Goal: Find specific page/section: Find specific page/section

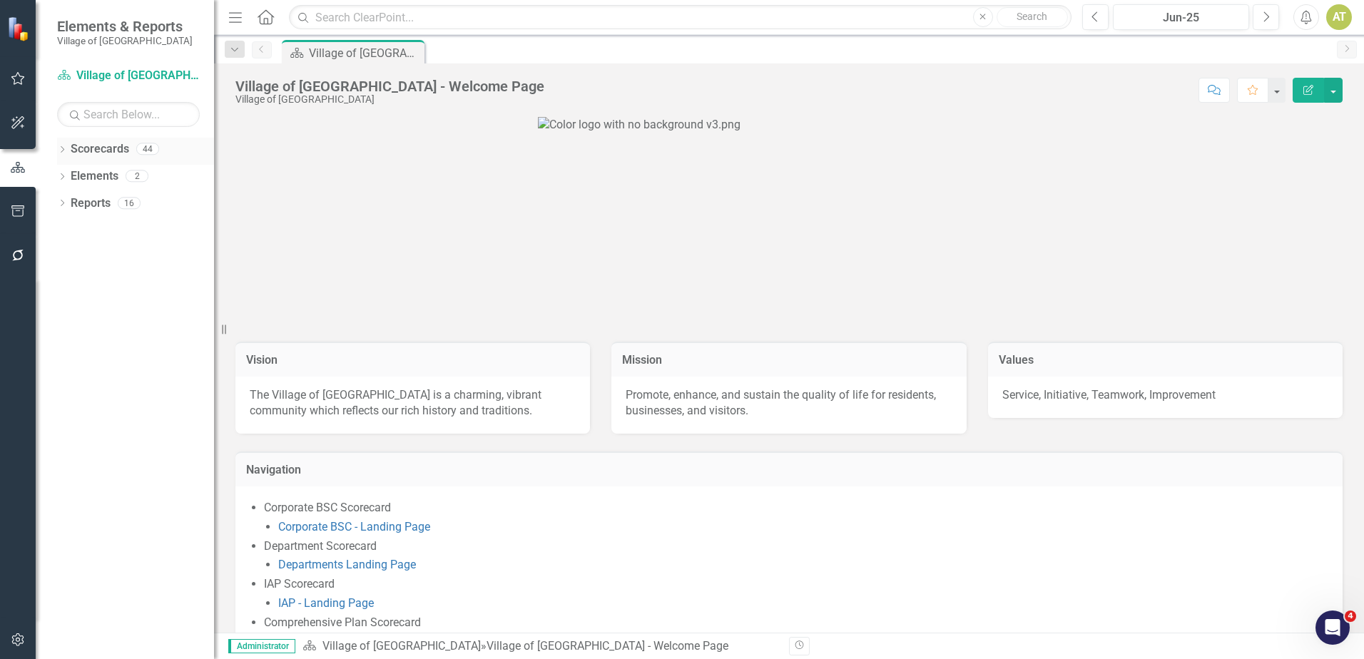
click at [66, 154] on icon "Dropdown" at bounding box center [62, 151] width 10 height 8
click at [70, 204] on icon "Dropdown" at bounding box center [69, 202] width 11 height 9
click at [79, 258] on icon "Dropdown" at bounding box center [83, 257] width 11 height 9
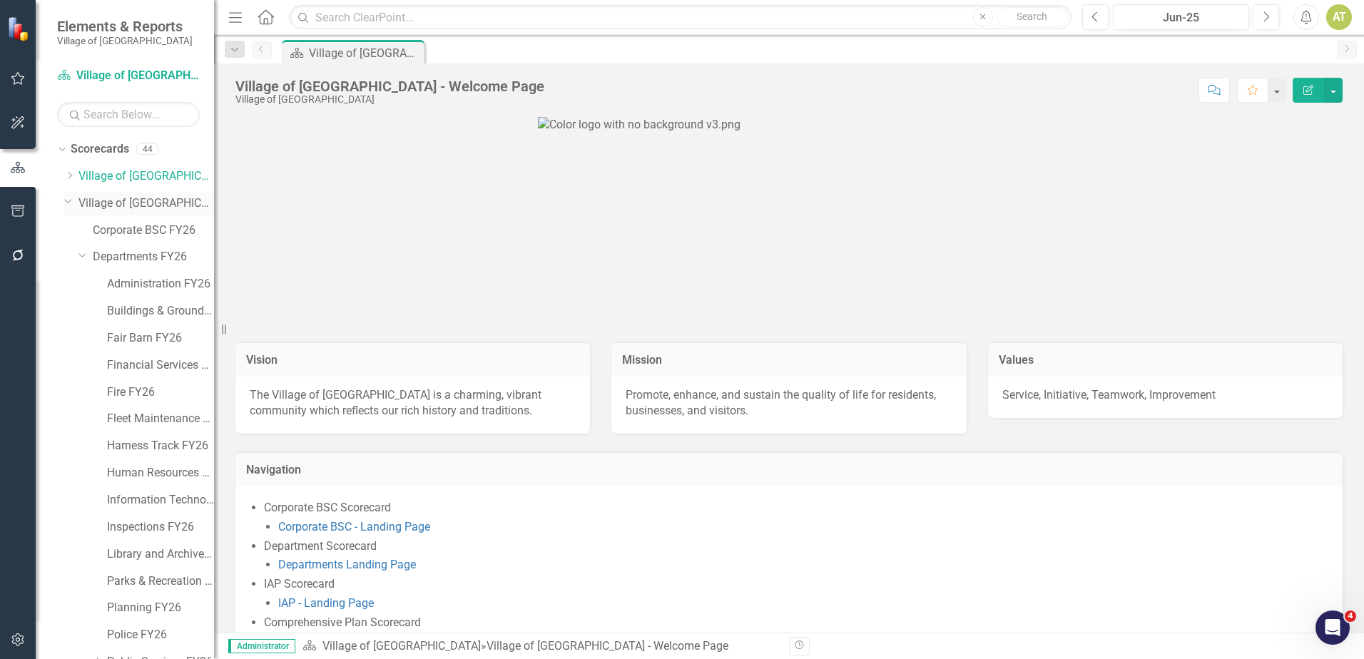
click at [74, 201] on div "Dropdown" at bounding box center [67, 201] width 12 height 11
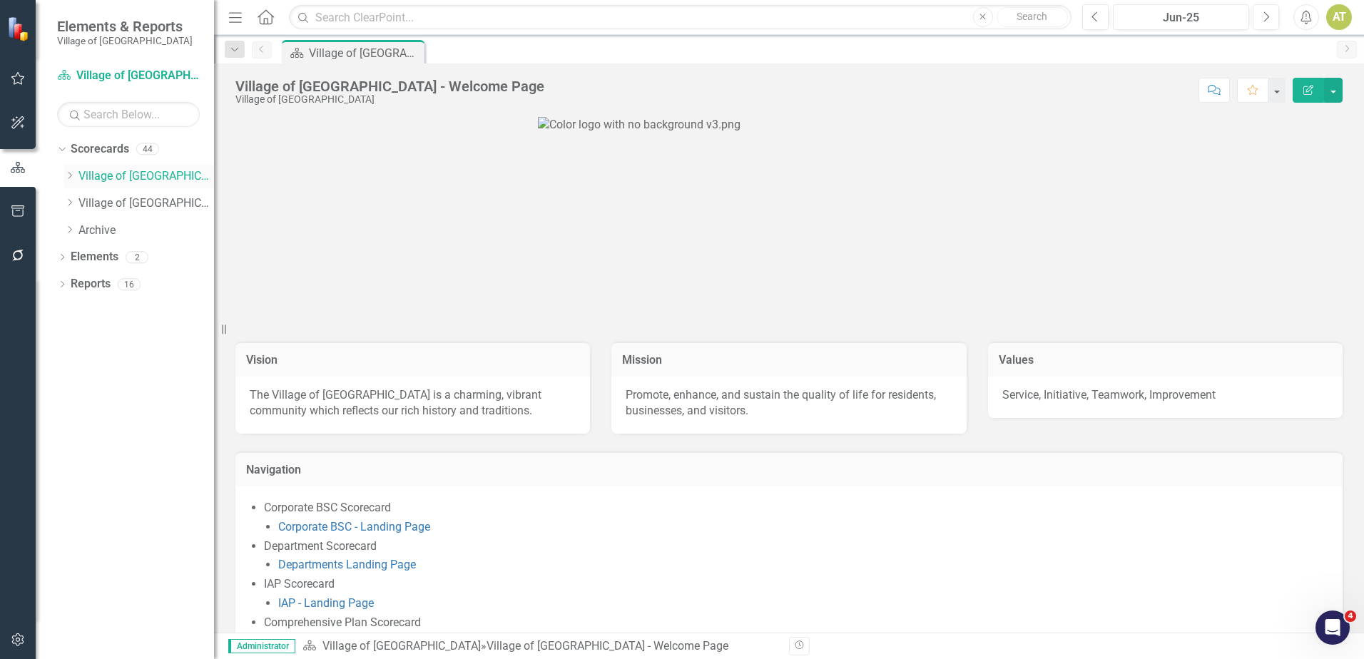
click at [74, 178] on icon "Dropdown" at bounding box center [69, 175] width 11 height 9
click at [84, 256] on icon "Dropdown" at bounding box center [83, 257] width 11 height 9
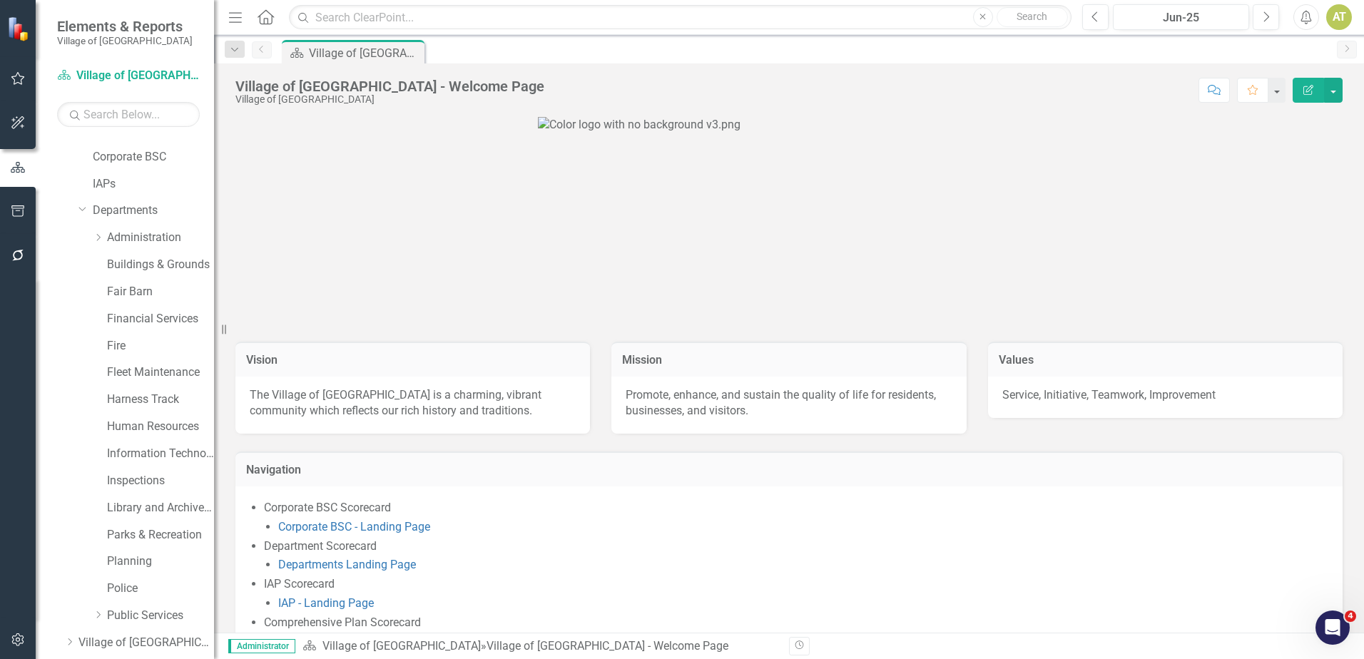
scroll to position [71, 0]
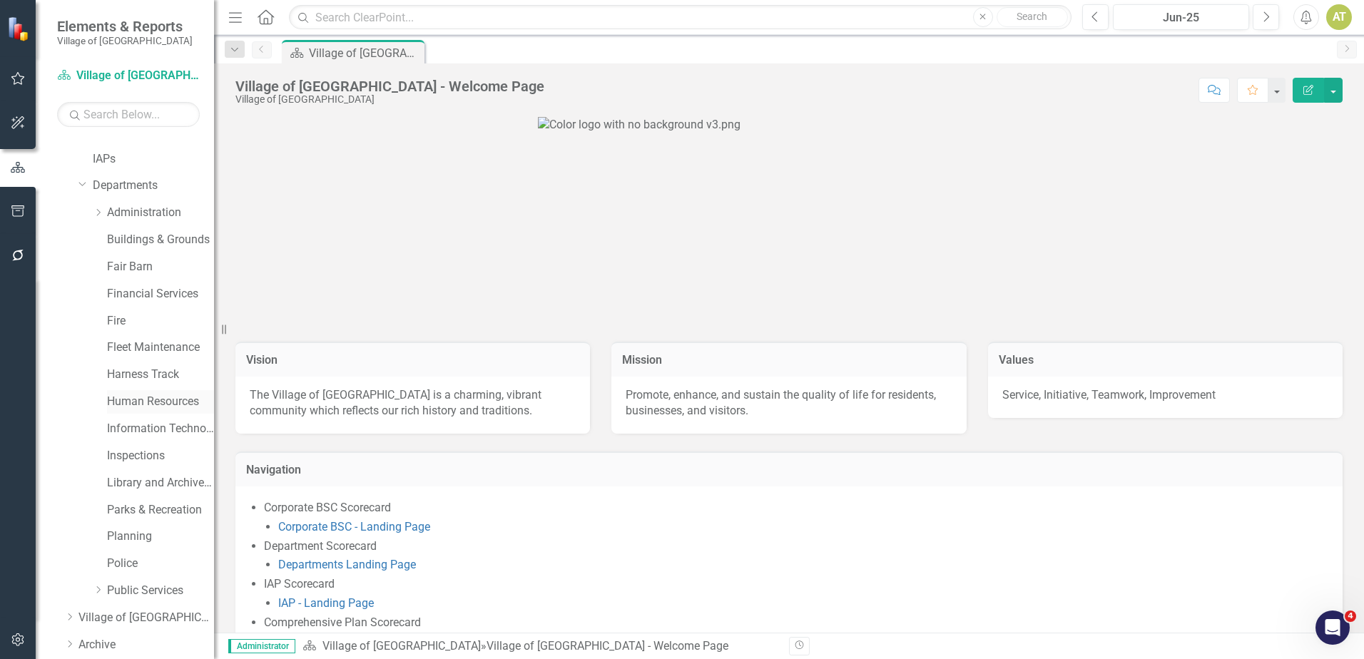
click at [176, 393] on div "Human Resources" at bounding box center [160, 402] width 107 height 24
click at [176, 399] on link "Human Resources" at bounding box center [160, 402] width 107 height 16
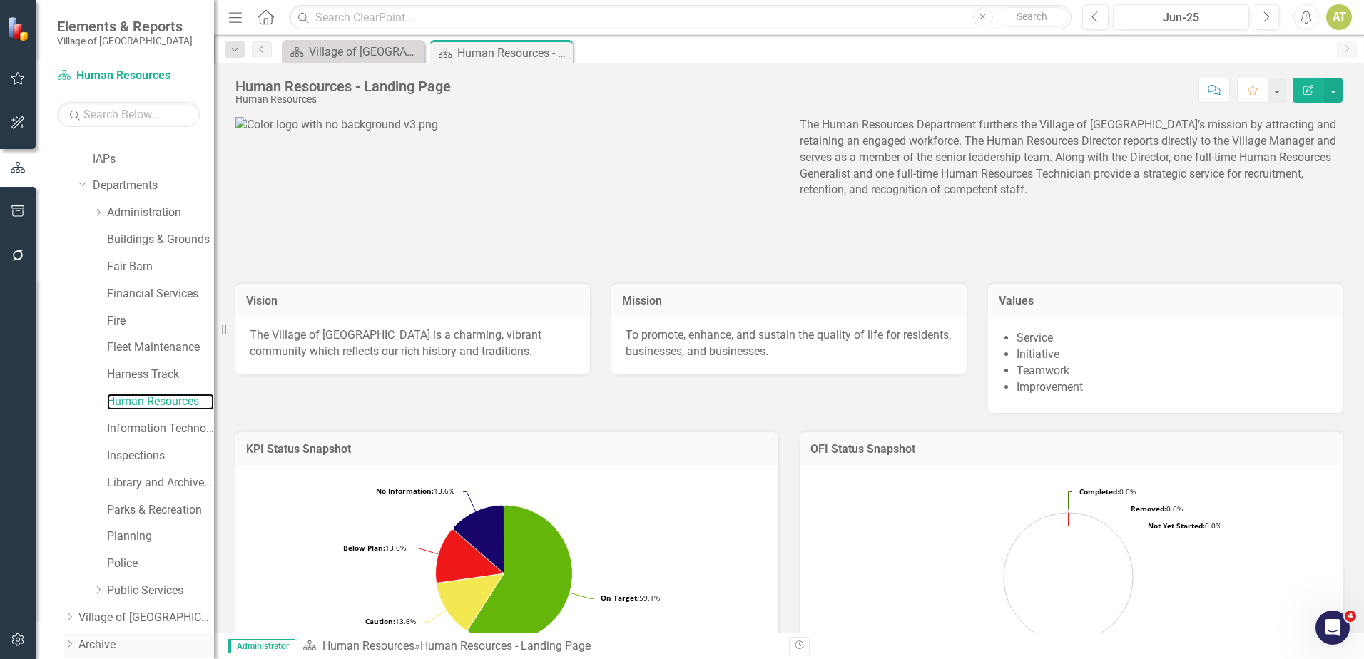
scroll to position [126, 0]
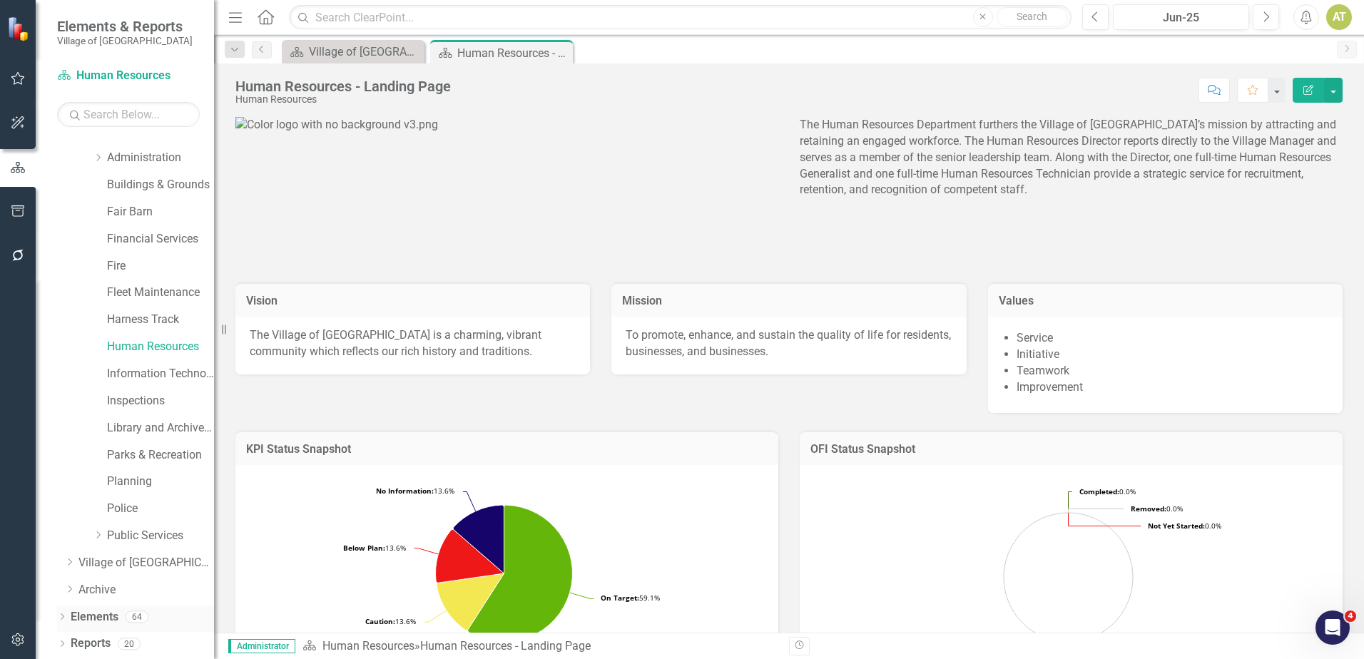
click at [101, 617] on link "Elements" at bounding box center [95, 617] width 48 height 16
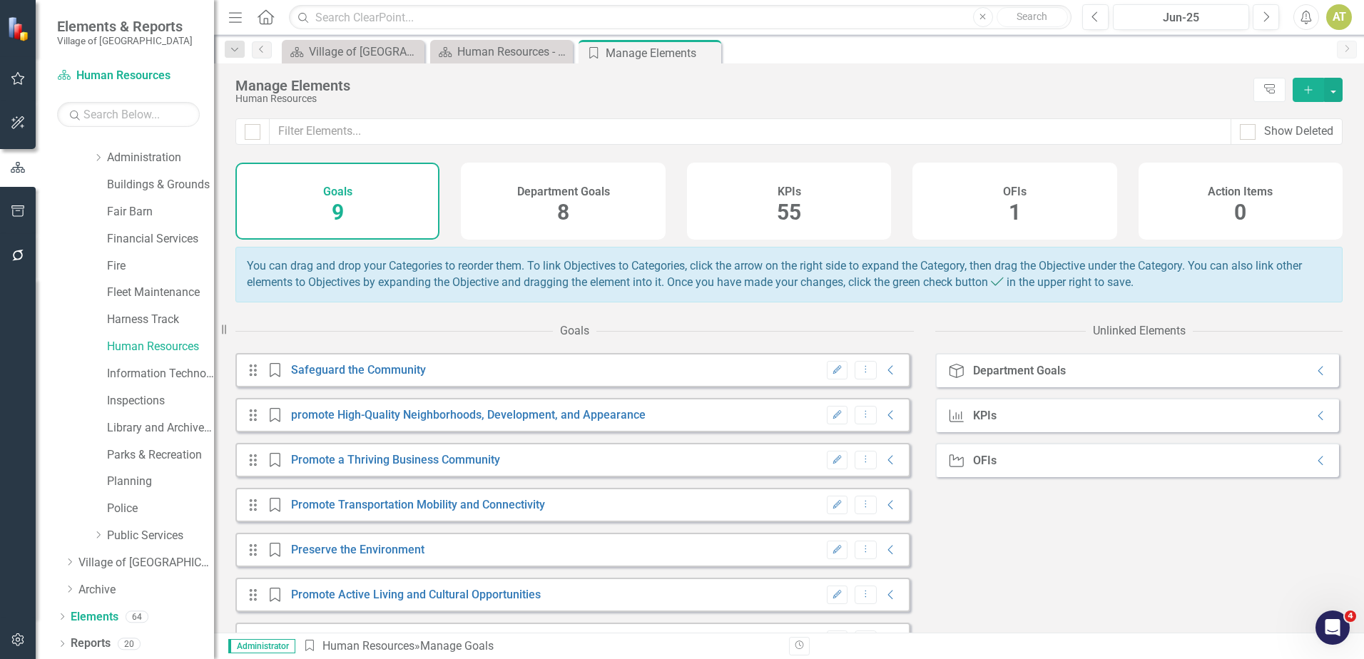
click at [775, 203] on div "KPIs 55" at bounding box center [789, 201] width 204 height 77
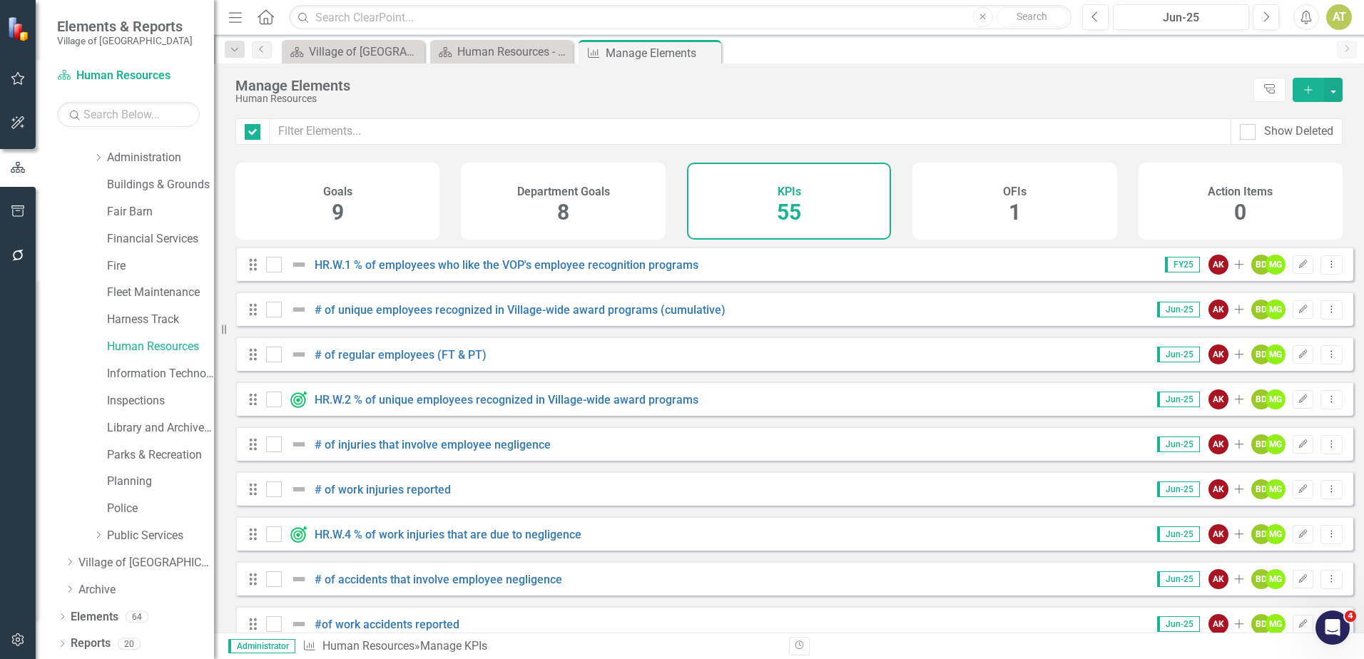
checkbox input "false"
click at [370, 362] on link "# of regular employees (FT & PT)" at bounding box center [401, 355] width 172 height 14
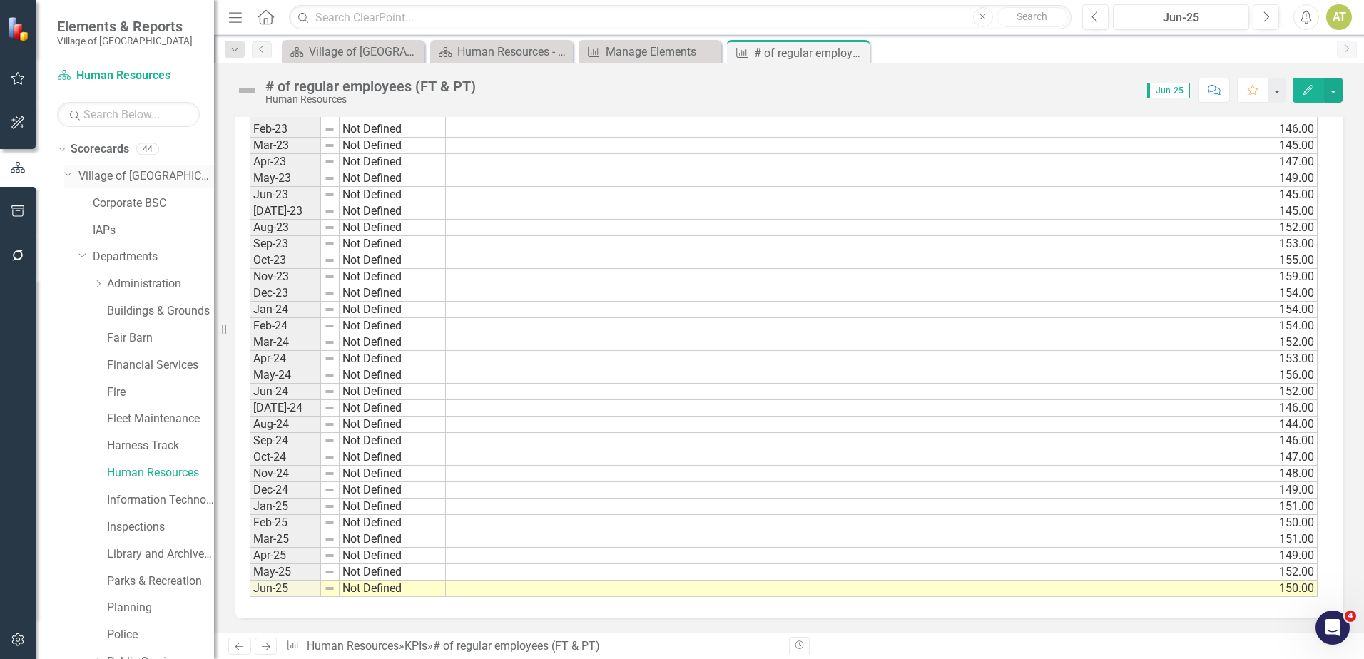
click at [71, 178] on icon "Dropdown" at bounding box center [68, 173] width 9 height 11
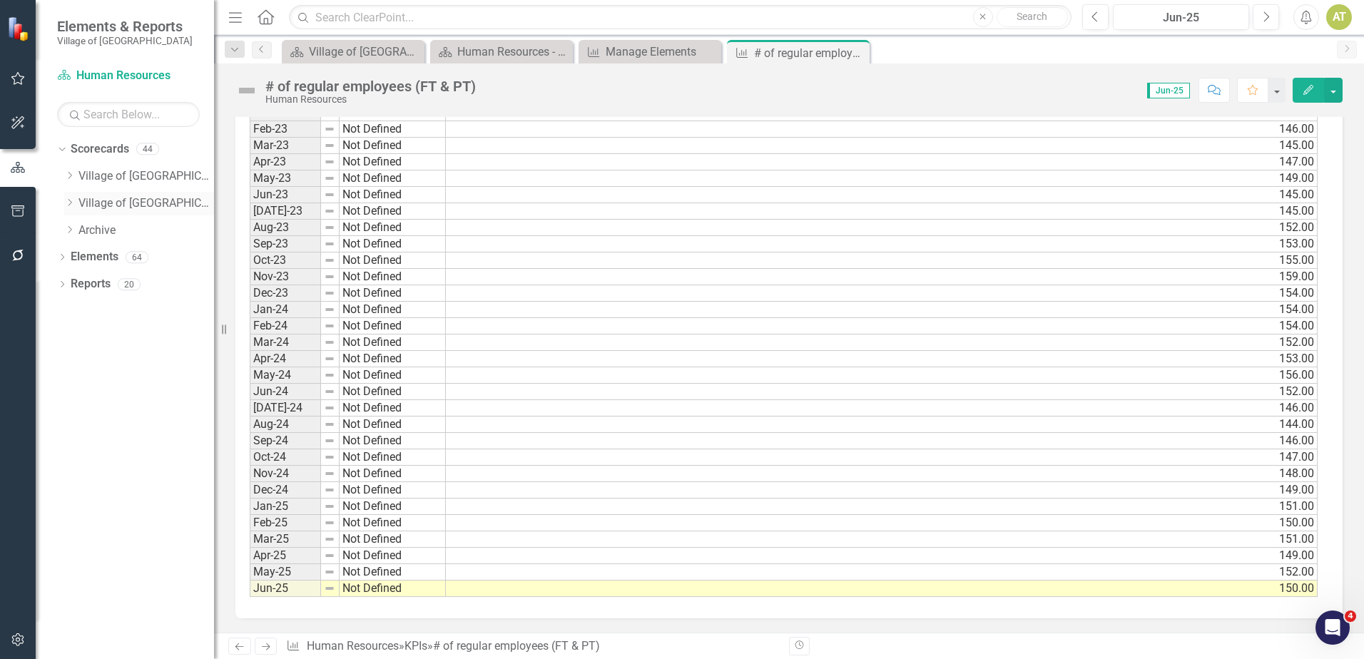
click at [72, 198] on icon "Dropdown" at bounding box center [69, 202] width 11 height 9
click at [83, 255] on icon "Dropdown" at bounding box center [83, 257] width 11 height 9
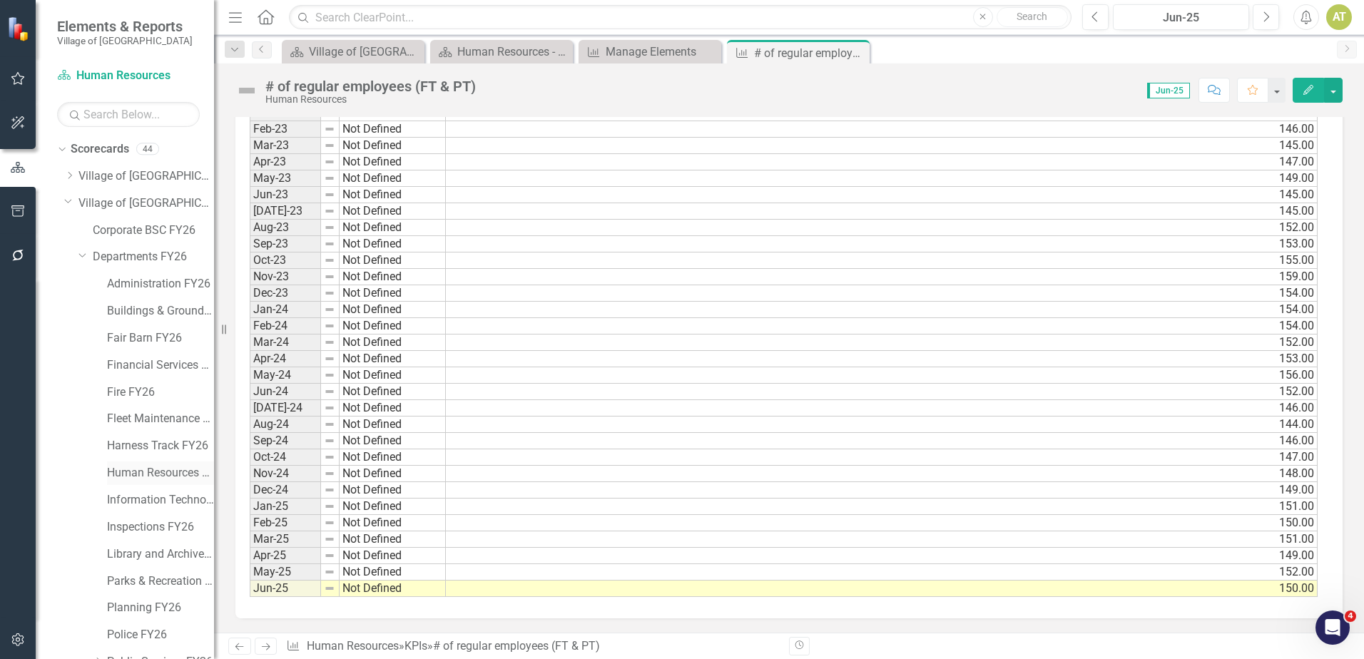
click at [150, 472] on link "Human Resources FY26" at bounding box center [160, 473] width 107 height 16
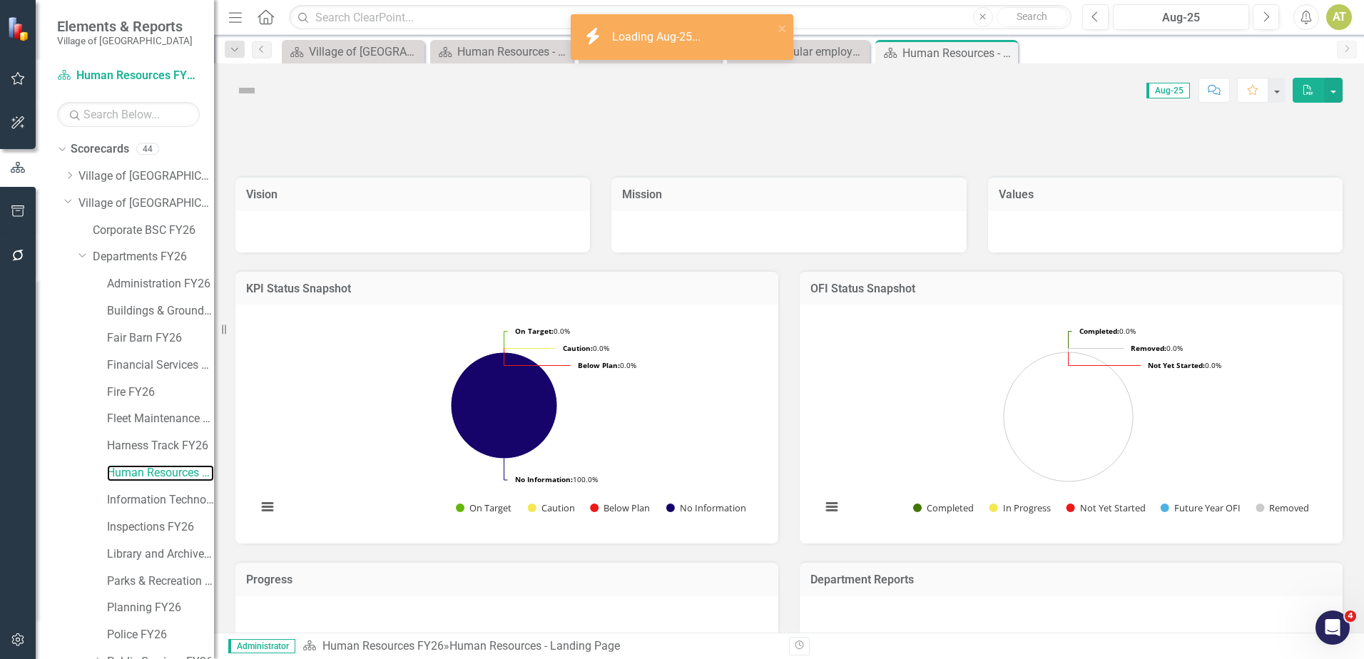
scroll to position [99, 0]
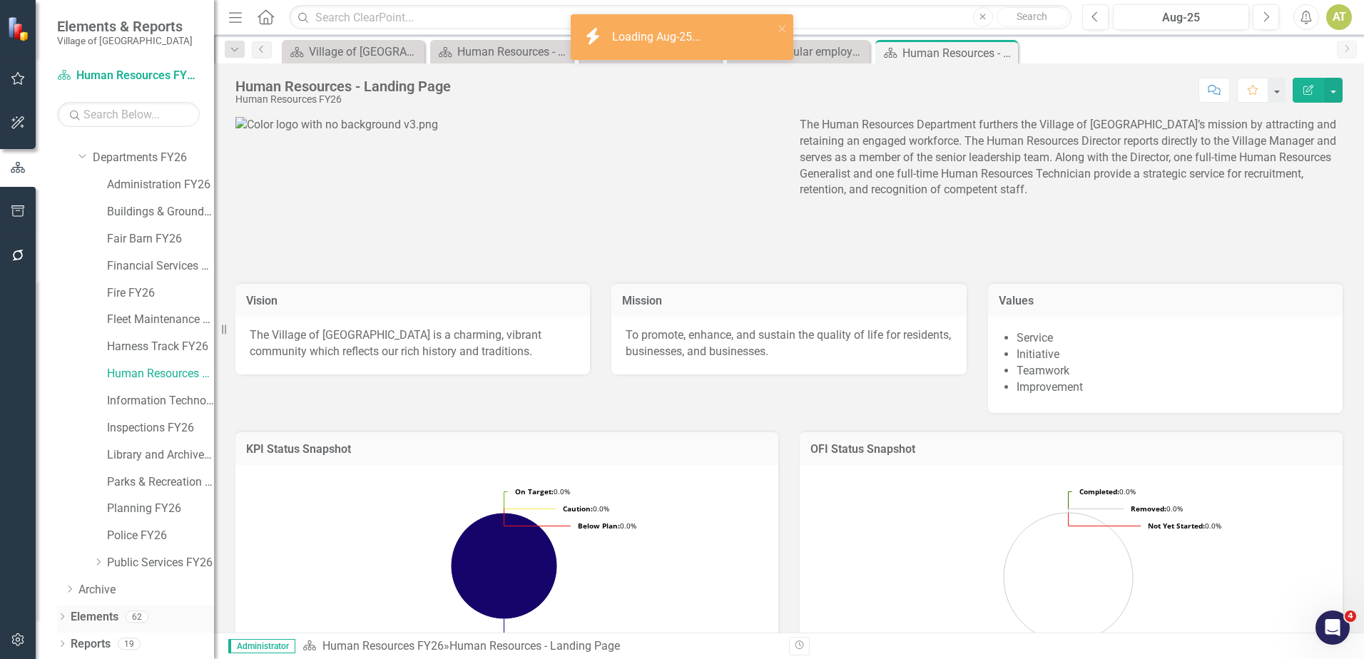
click at [84, 619] on link "Elements" at bounding box center [95, 617] width 48 height 16
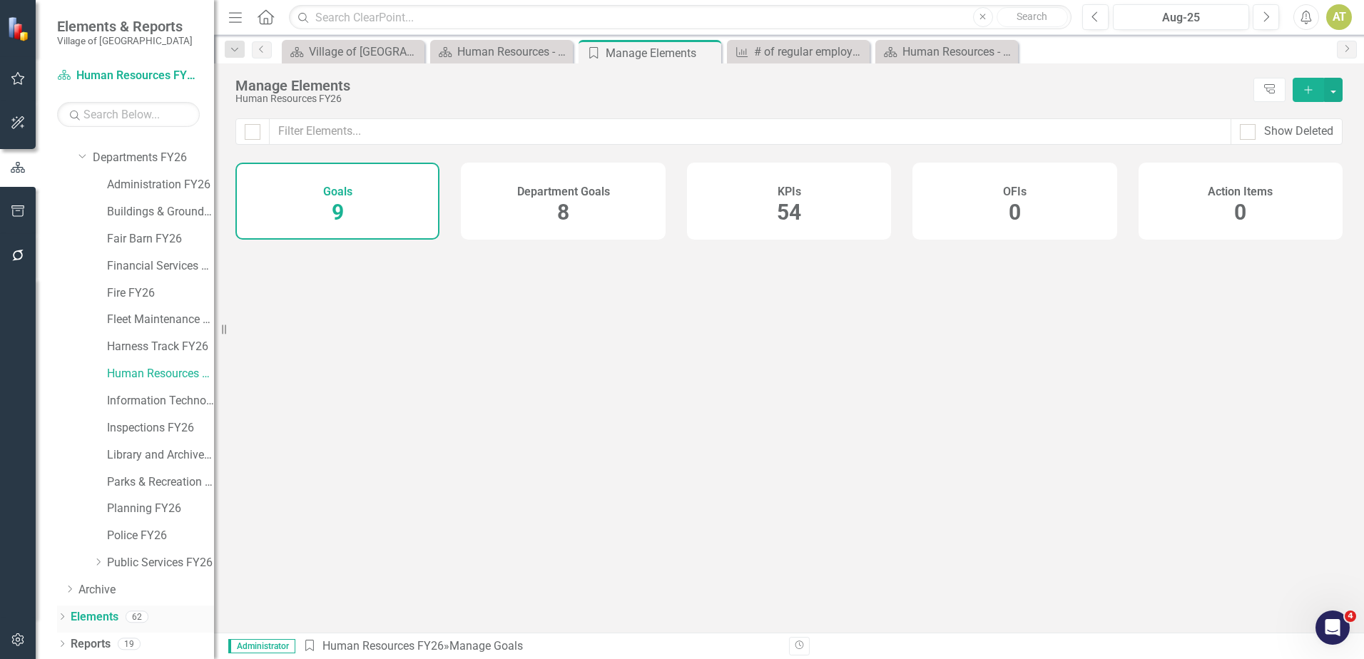
click at [64, 616] on icon "Dropdown" at bounding box center [62, 618] width 10 height 8
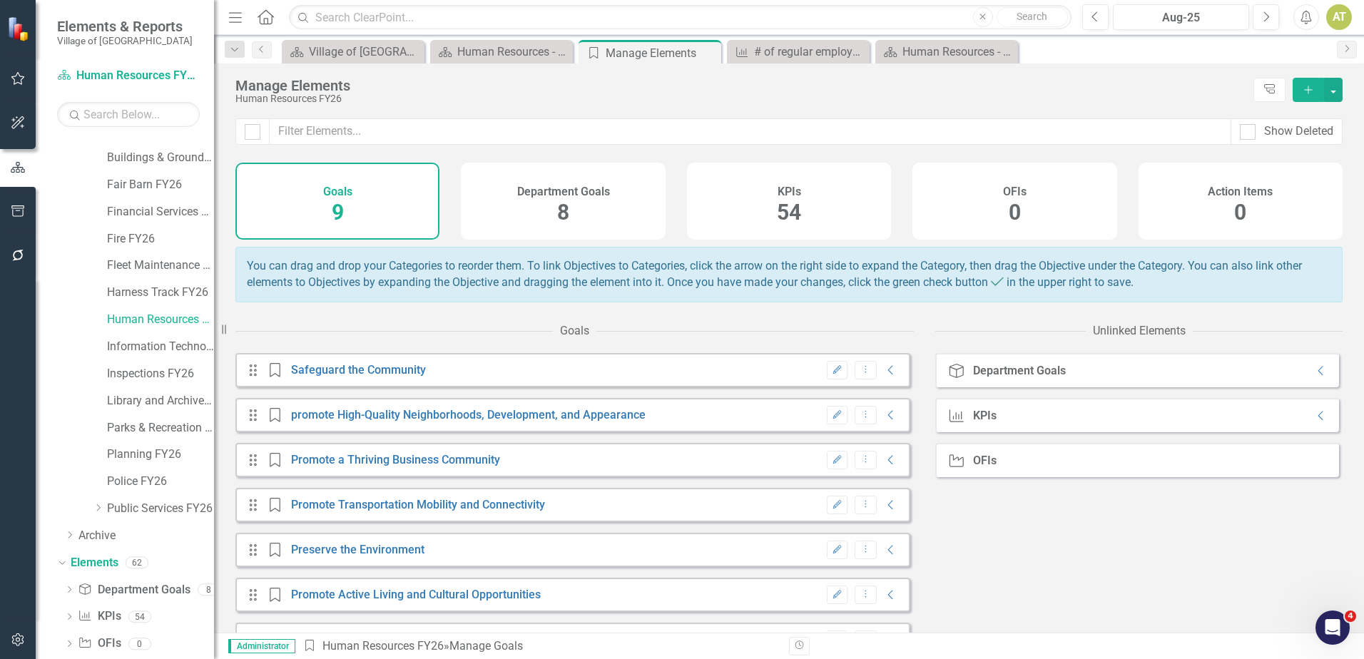
scroll to position [208, 0]
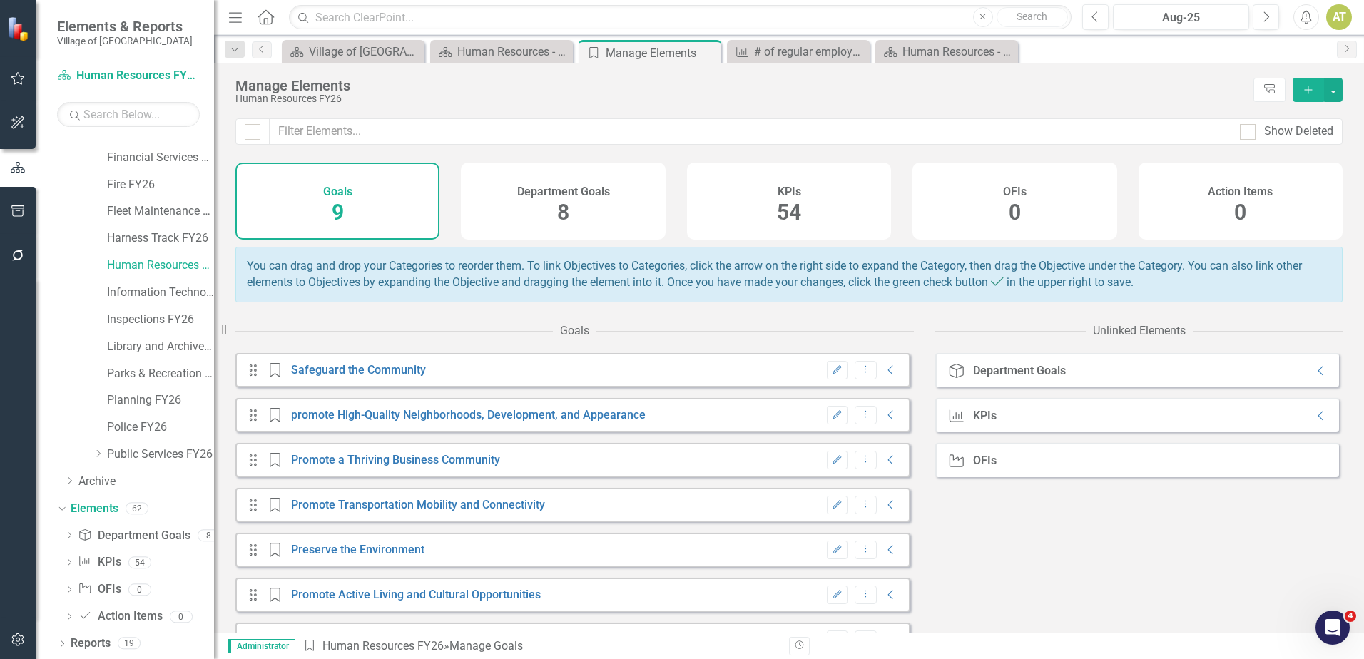
click at [809, 208] on div "KPIs 54" at bounding box center [789, 201] width 204 height 77
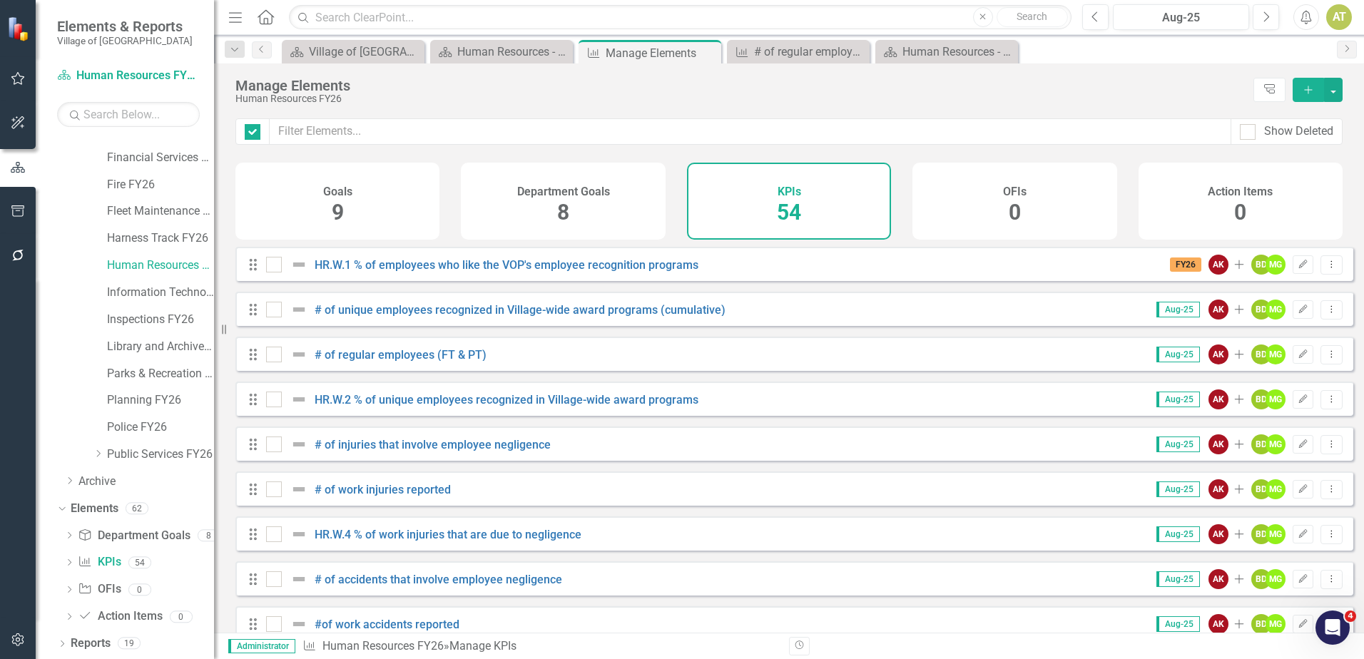
checkbox input "false"
click at [358, 121] on input "text" at bounding box center [751, 131] width 962 height 26
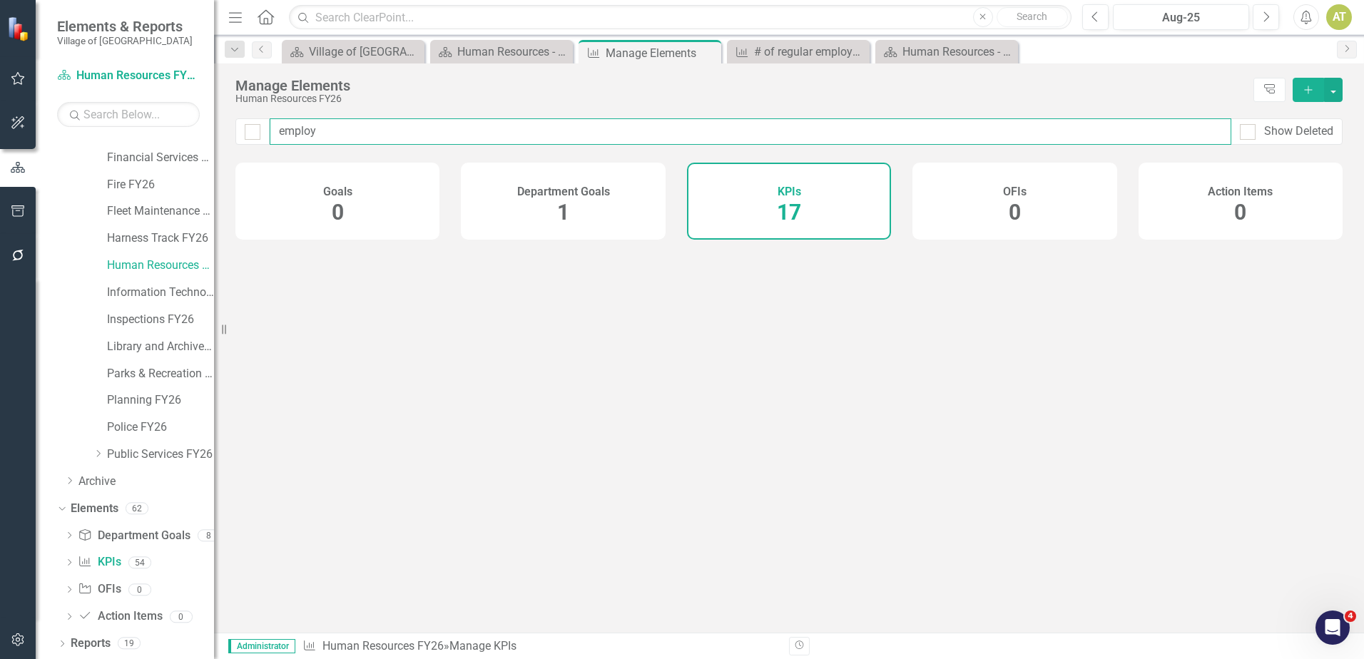
type input "employe"
checkbox input "false"
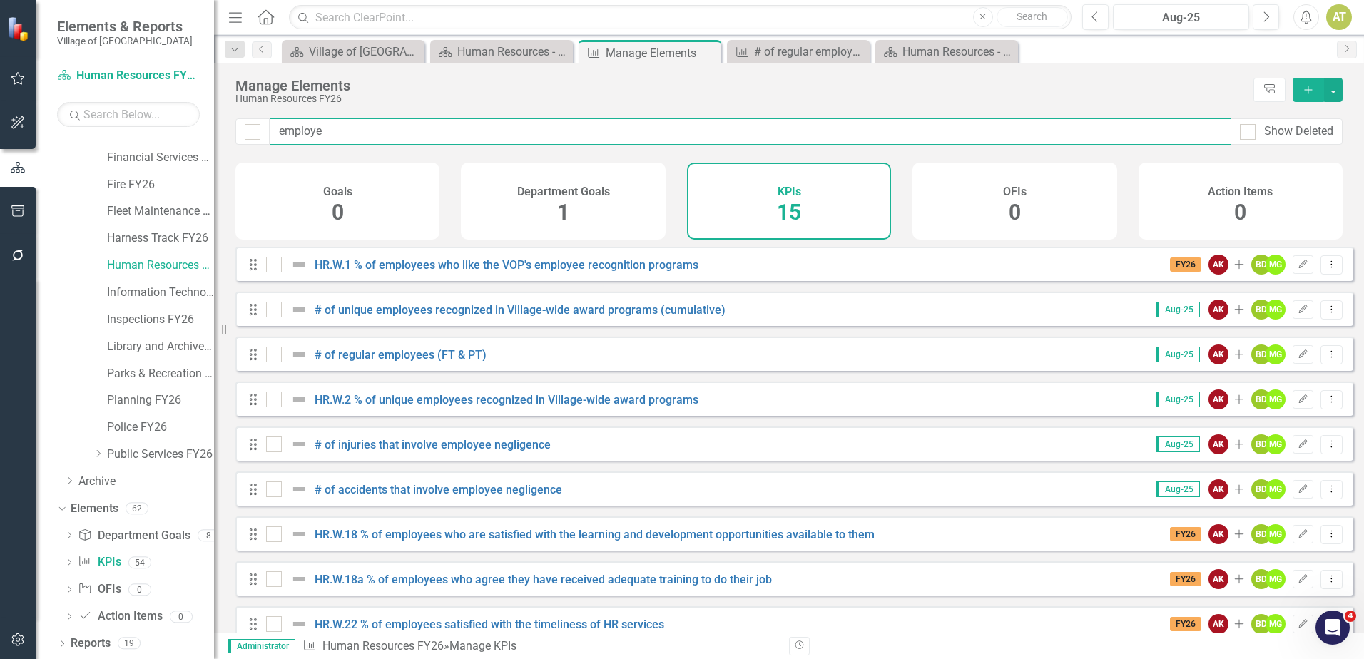
type input "employee"
checkbox input "false"
type input "employees"
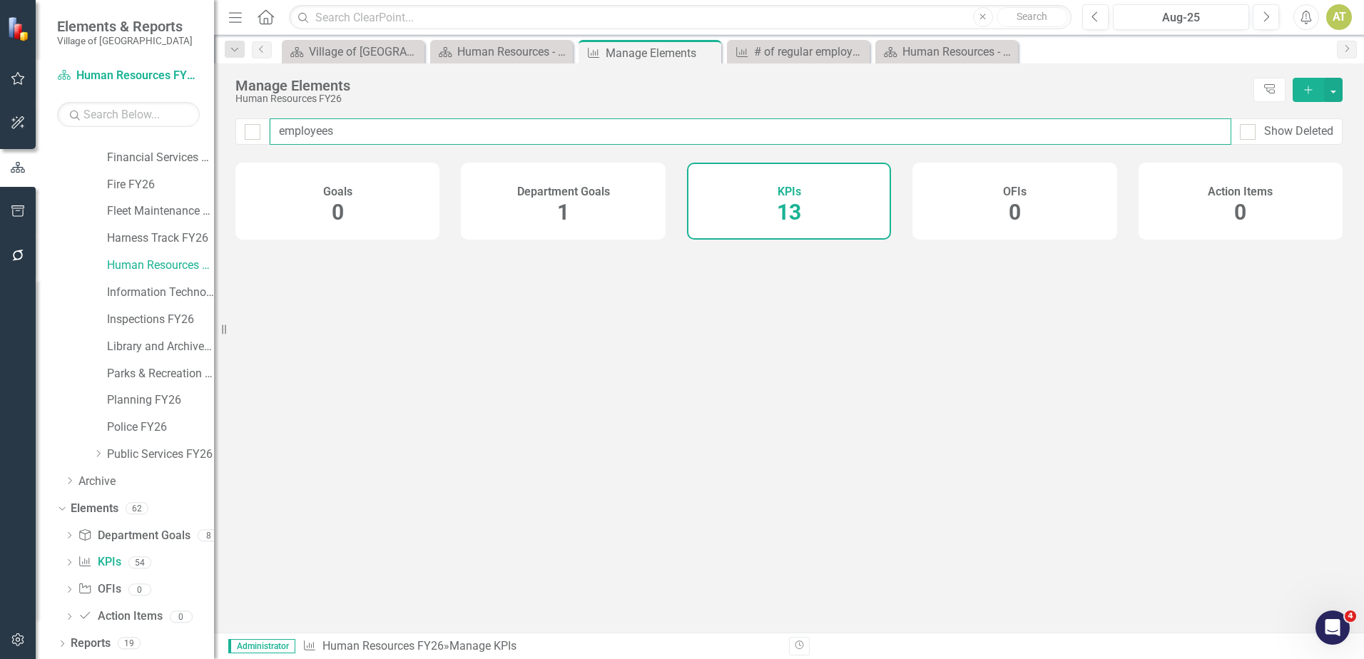
checkbox input "false"
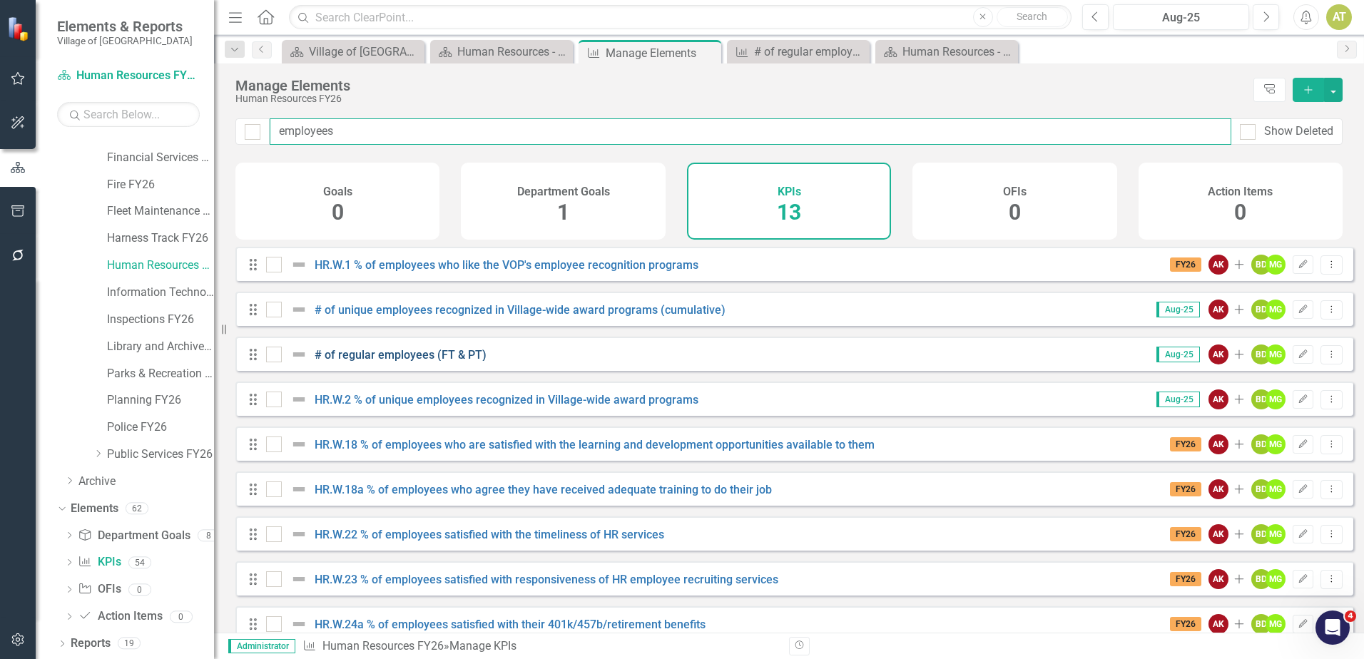
type input "employees"
click at [380, 362] on link "# of regular employees (FT & PT)" at bounding box center [401, 355] width 172 height 14
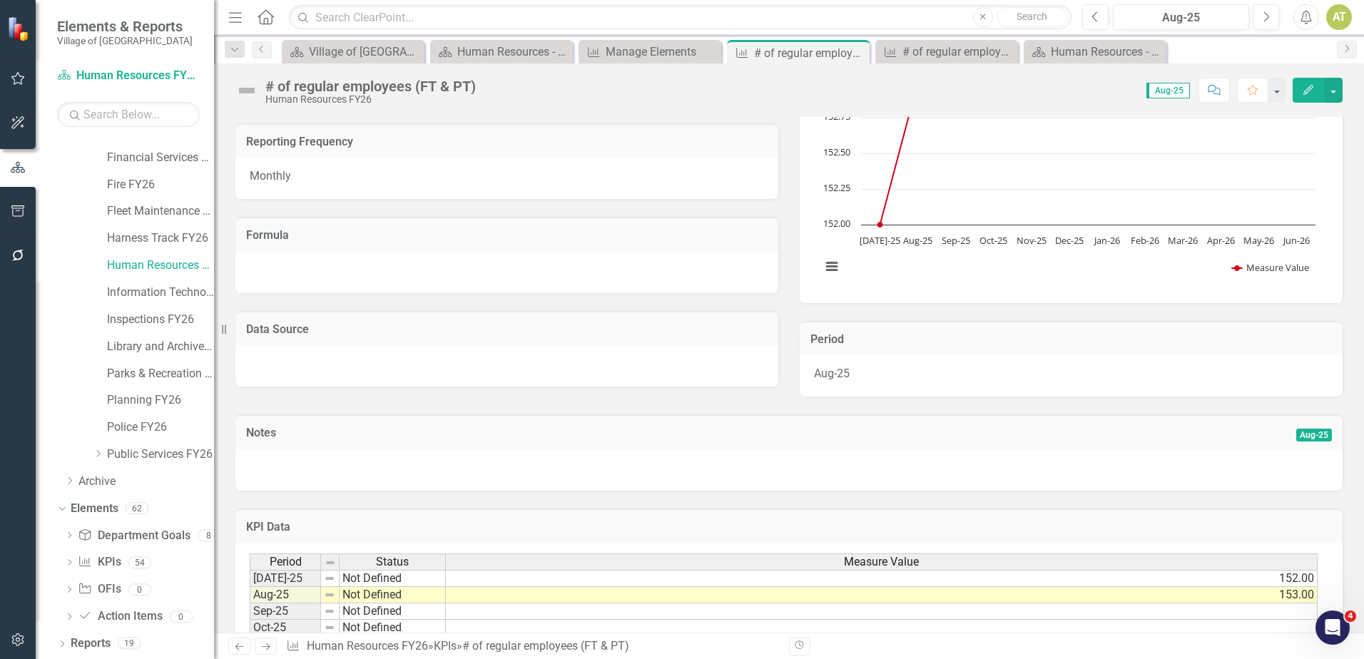
scroll to position [258, 0]
